Goal: Task Accomplishment & Management: Manage account settings

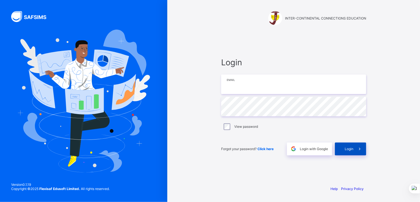
type input "**********"
click at [350, 148] on span "Login" at bounding box center [349, 149] width 9 height 4
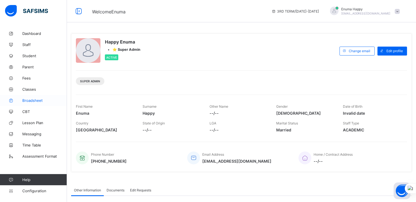
click at [29, 101] on span "Broadsheet" at bounding box center [44, 100] width 45 height 4
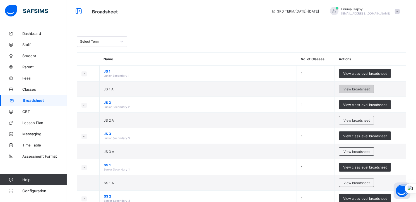
click at [354, 87] on span "View broadsheet" at bounding box center [356, 89] width 26 height 4
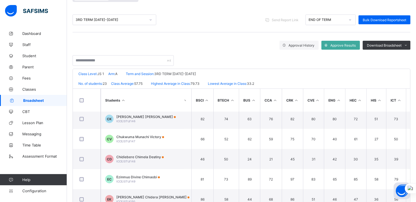
scroll to position [0, 14]
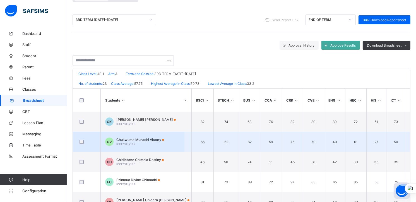
click at [127, 140] on span "Chukwuma Munachi Victory" at bounding box center [140, 139] width 48 height 4
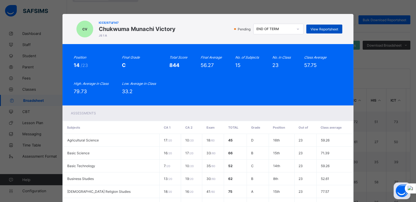
click at [319, 28] on span "View Reportsheet" at bounding box center [324, 29] width 28 height 4
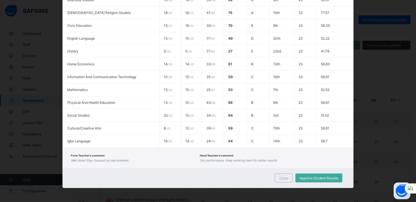
scroll to position [100, 0]
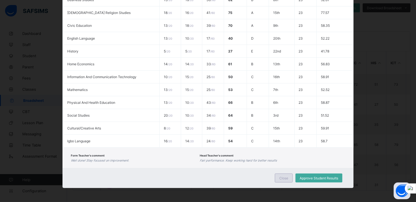
click at [282, 178] on span "Close" at bounding box center [283, 178] width 9 height 4
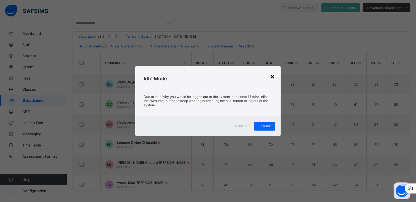
click at [272, 77] on div "×" at bounding box center [272, 75] width 5 height 9
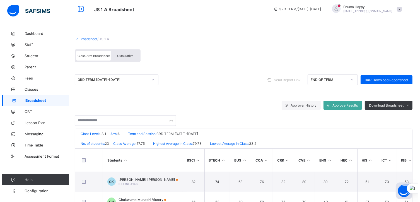
scroll to position [0, 0]
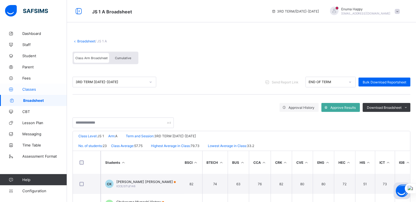
click at [31, 89] on span "Classes" at bounding box center [44, 89] width 45 height 4
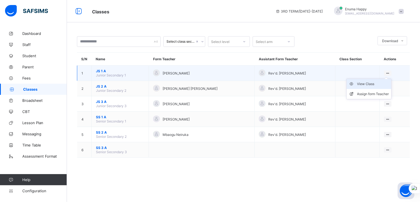
click at [361, 83] on div "View Class" at bounding box center [373, 84] width 32 height 6
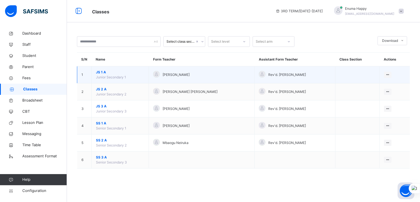
click at [259, 74] on div at bounding box center [262, 74] width 7 height 7
click at [370, 95] on div "Assign form Teacher" at bounding box center [373, 96] width 32 height 6
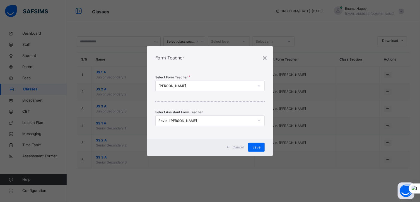
click at [260, 118] on icon at bounding box center [258, 121] width 3 height 6
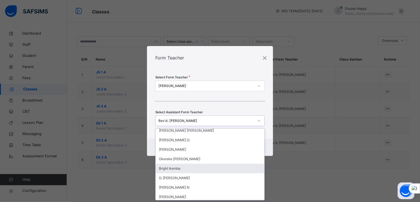
scroll to position [98, 0]
click at [184, 168] on div "Bright Ikemba" at bounding box center [210, 167] width 109 height 9
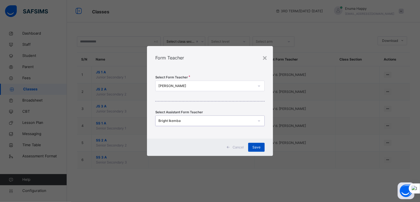
click at [257, 145] on span "Save" at bounding box center [256, 147] width 8 height 5
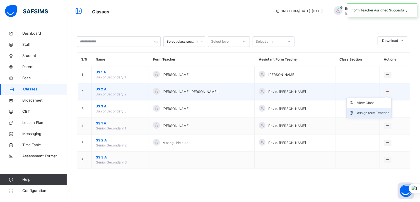
click at [363, 112] on div "Assign form Teacher" at bounding box center [373, 113] width 32 height 6
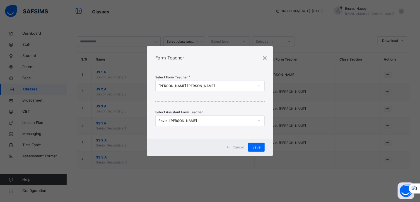
click at [260, 121] on icon at bounding box center [258, 121] width 3 height 6
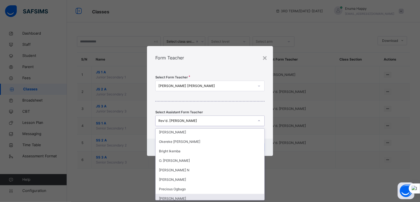
scroll to position [113, 0]
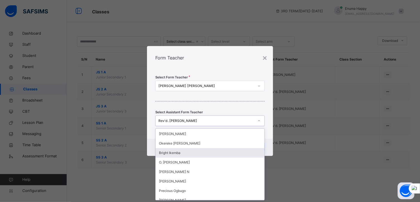
click at [176, 150] on div "Bright Ikemba" at bounding box center [210, 152] width 109 height 9
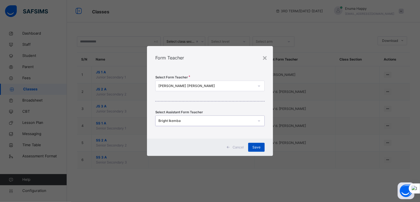
click at [257, 147] on span "Save" at bounding box center [256, 147] width 8 height 5
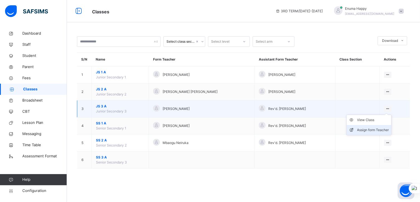
click at [374, 131] on div "Assign form Teacher" at bounding box center [373, 130] width 32 height 6
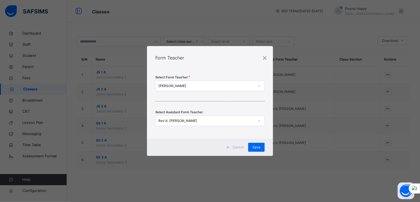
click at [258, 118] on icon at bounding box center [258, 121] width 3 height 6
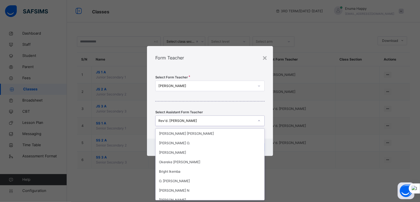
scroll to position [101, 0]
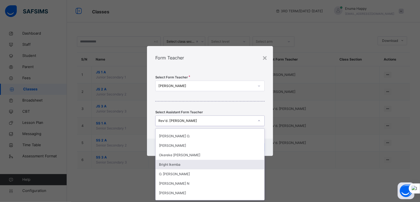
click at [187, 166] on div "Bright Ikemba" at bounding box center [210, 164] width 109 height 9
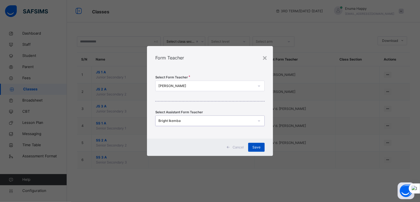
click at [257, 147] on span "Save" at bounding box center [256, 147] width 8 height 5
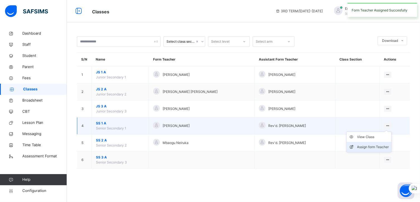
click at [367, 146] on div "Assign form Teacher" at bounding box center [373, 147] width 32 height 6
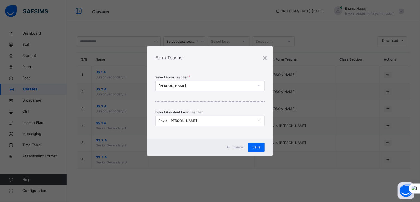
click at [260, 121] on icon at bounding box center [258, 121] width 3 height 6
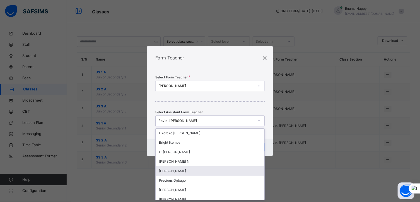
scroll to position [113, 0]
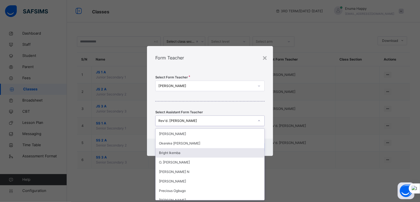
click at [187, 151] on div "Bright Ikemba" at bounding box center [210, 152] width 109 height 9
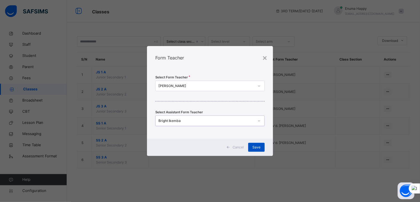
click at [257, 147] on span "Save" at bounding box center [256, 147] width 8 height 5
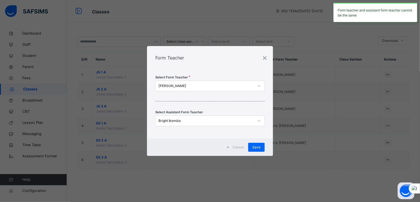
click at [239, 147] on span "Cancel" at bounding box center [238, 147] width 11 height 5
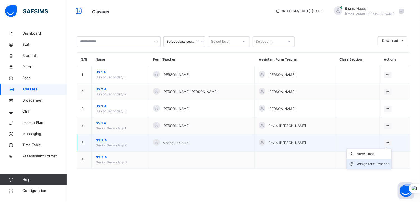
click at [367, 163] on div "Assign form Teacher" at bounding box center [373, 164] width 32 height 6
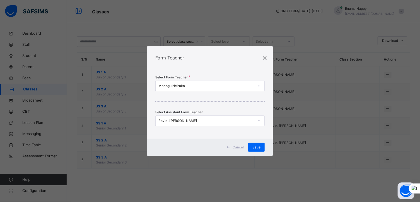
click at [258, 121] on icon at bounding box center [258, 121] width 3 height 6
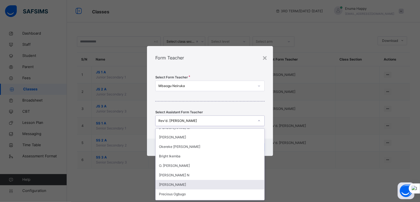
scroll to position [108, 0]
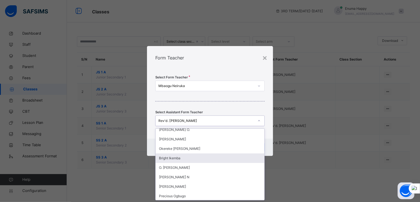
click at [177, 157] on div "Bright Ikemba" at bounding box center [210, 157] width 109 height 9
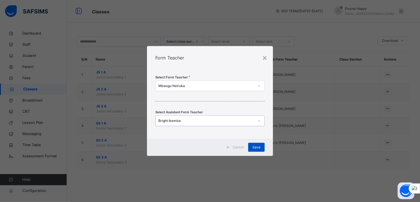
click at [255, 148] on span "Save" at bounding box center [256, 147] width 8 height 5
